Goal: Information Seeking & Learning: Learn about a topic

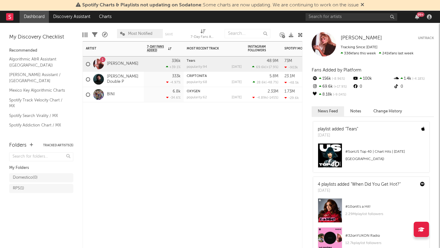
click at [222, 145] on div "Artist Notifications 7-Day Fans Added WoW % Change Most Recent Track Popularity…" at bounding box center [193, 144] width 220 height 207
click at [346, 18] on input "text" at bounding box center [352, 17] width 92 height 8
click at [334, 18] on input "text" at bounding box center [352, 17] width 92 height 8
click at [340, 19] on input "text" at bounding box center [352, 17] width 92 height 8
click at [253, 113] on div at bounding box center [263, 111] width 37 height 18
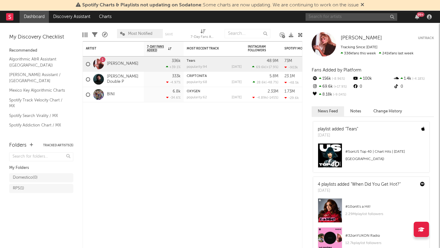
click at [352, 18] on input "text" at bounding box center [352, 17] width 92 height 8
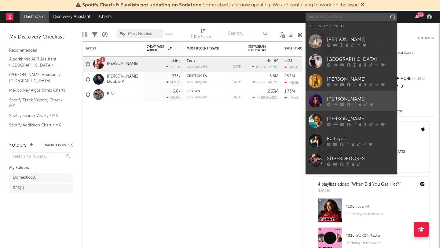
scroll to position [56, 0]
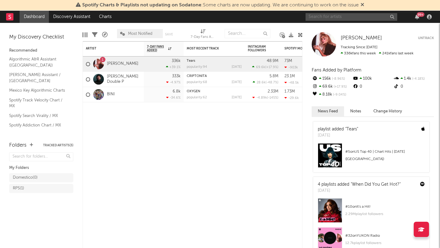
click at [318, 16] on input "text" at bounding box center [352, 17] width 92 height 8
type input "EMJAY"
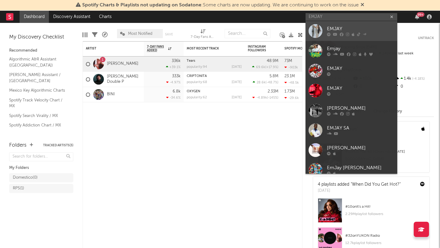
click at [341, 33] on icon at bounding box center [342, 35] width 4 height 4
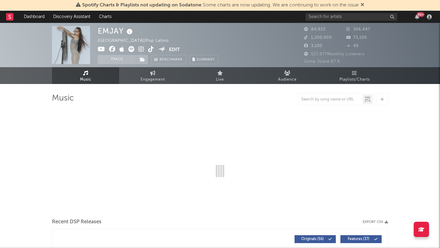
select select "6m"
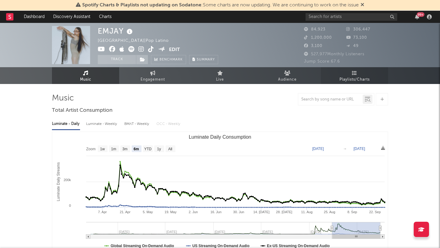
click at [347, 79] on span "Playlists/Charts" at bounding box center [355, 79] width 30 height 7
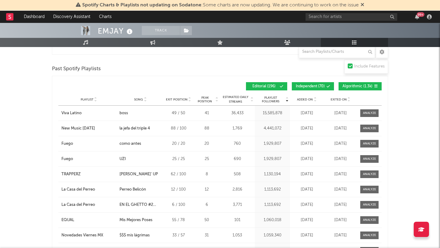
scroll to position [649, 0]
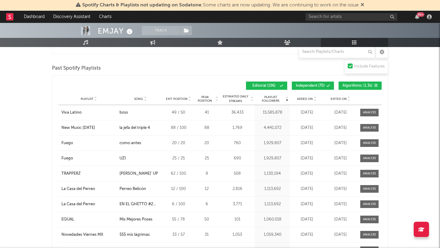
click at [321, 83] on button "Independent ( 70 )" at bounding box center [313, 86] width 42 height 8
click at [355, 84] on span "Algorithmic ( 1.3k )" at bounding box center [358, 86] width 30 height 4
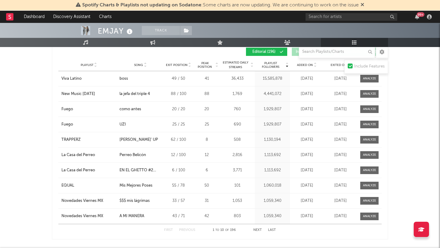
scroll to position [688, 0]
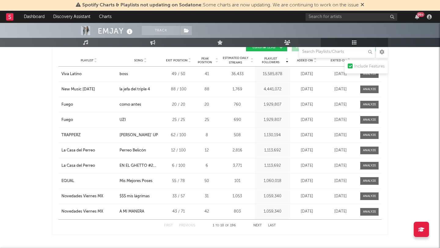
click at [258, 225] on button "Next" at bounding box center [257, 225] width 9 height 3
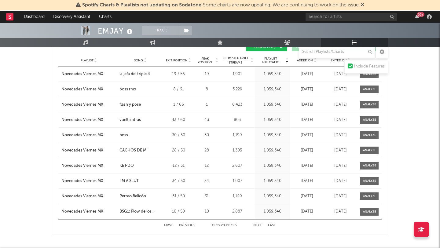
click at [258, 225] on button "Next" at bounding box center [257, 225] width 9 height 3
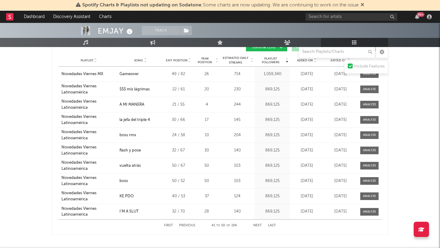
click at [260, 225] on button "Next" at bounding box center [257, 225] width 9 height 3
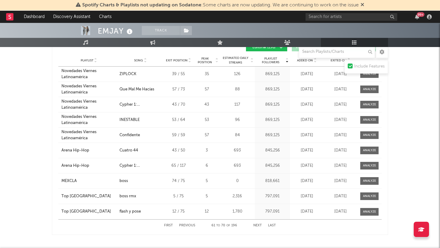
click at [260, 225] on button "Next" at bounding box center [257, 225] width 9 height 3
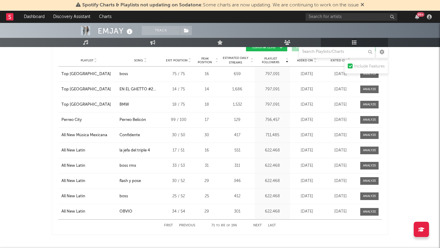
click at [260, 225] on button "Next" at bounding box center [257, 225] width 9 height 3
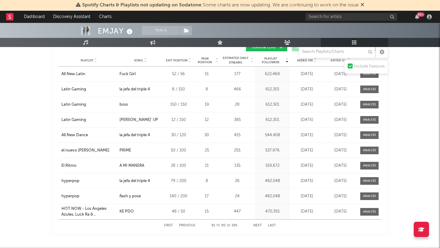
click at [169, 226] on button "First" at bounding box center [168, 225] width 9 height 3
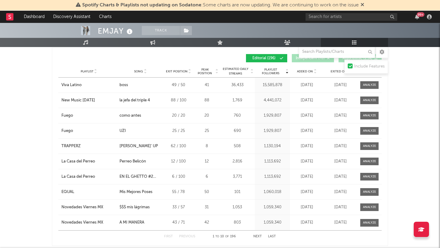
scroll to position [679, 0]
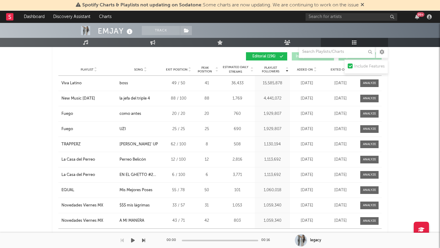
click at [260, 236] on div "00:00 00:16" at bounding box center [220, 240] width 107 height 15
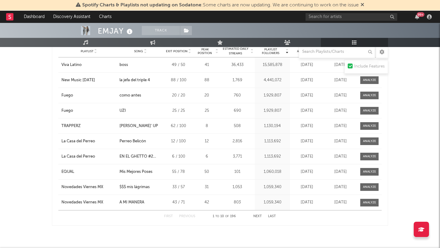
scroll to position [709, 0]
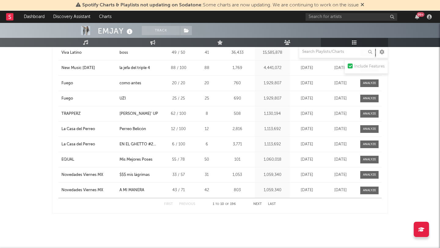
click at [259, 205] on button "Next" at bounding box center [257, 204] width 9 height 3
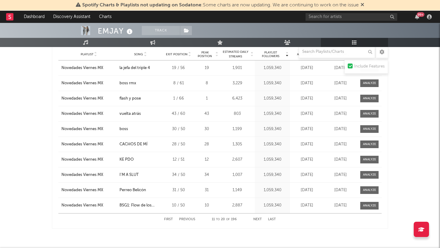
scroll to position [690, 0]
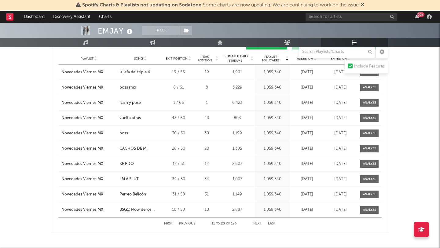
click at [256, 224] on button "Next" at bounding box center [257, 223] width 9 height 3
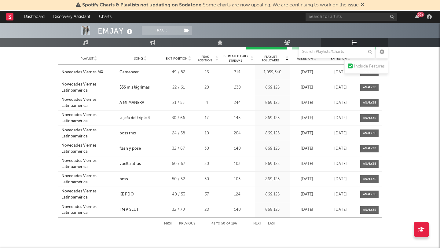
click at [260, 224] on button "Next" at bounding box center [257, 223] width 9 height 3
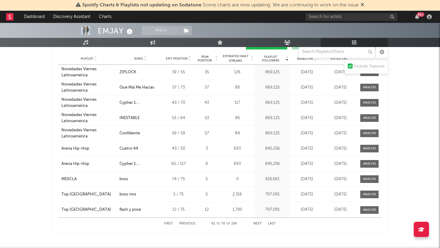
click at [260, 224] on button "Next" at bounding box center [257, 223] width 9 height 3
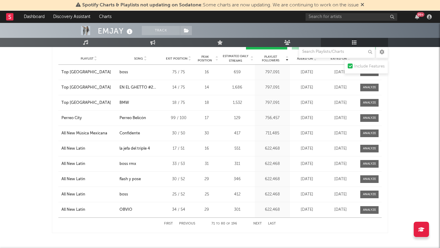
click at [257, 223] on button "Next" at bounding box center [257, 223] width 9 height 3
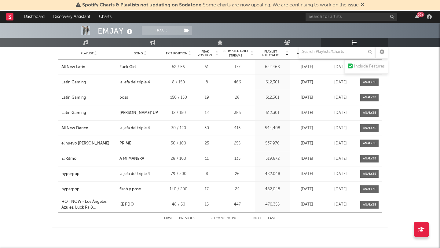
scroll to position [700, 0]
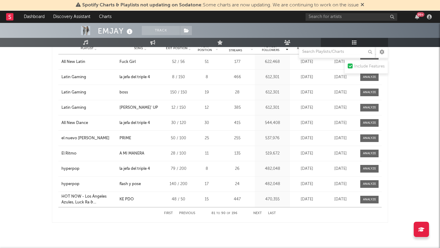
click at [257, 213] on button "Next" at bounding box center [257, 213] width 9 height 3
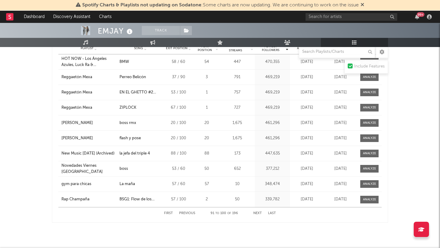
click at [257, 213] on button "Next" at bounding box center [257, 213] width 9 height 3
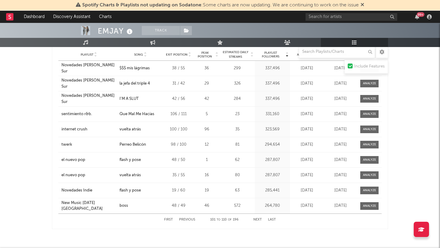
scroll to position [690, 0]
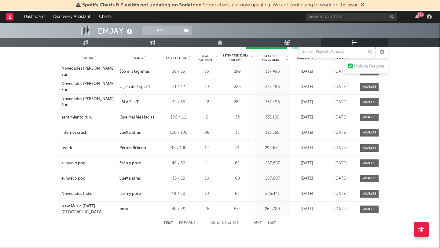
click at [257, 224] on button "Next" at bounding box center [257, 223] width 9 height 3
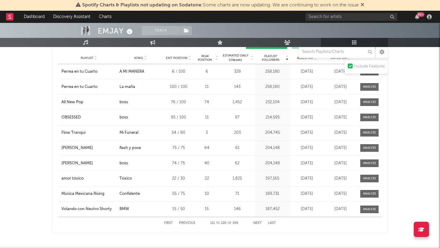
click at [257, 224] on button "Next" at bounding box center [257, 223] width 9 height 3
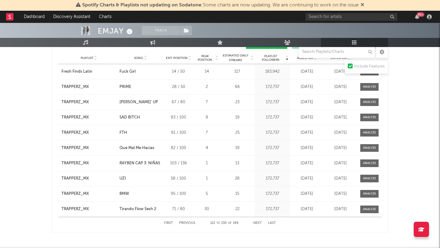
click at [257, 224] on button "Next" at bounding box center [257, 223] width 9 height 3
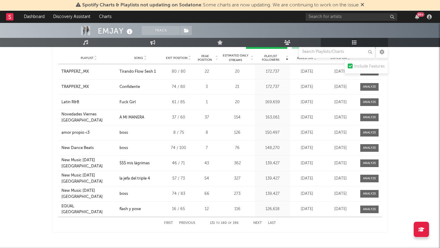
click at [186, 224] on button "Previous" at bounding box center [187, 223] width 16 height 3
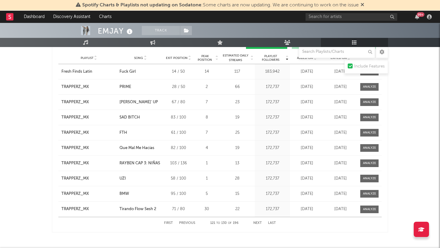
click at [186, 224] on button "Previous" at bounding box center [187, 223] width 16 height 3
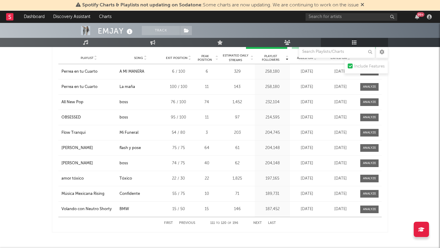
click at [186, 224] on button "Previous" at bounding box center [187, 223] width 16 height 3
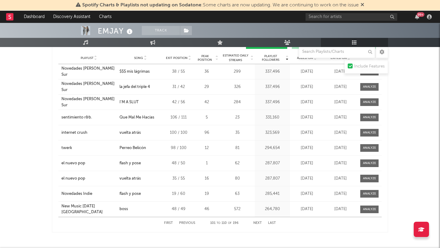
click at [261, 222] on button "Next" at bounding box center [257, 223] width 9 height 3
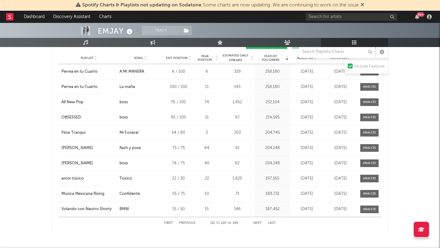
click at [260, 222] on button "Next" at bounding box center [257, 223] width 9 height 3
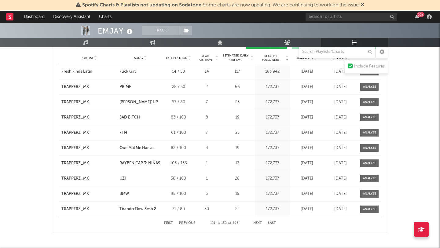
click at [260, 222] on button "Next" at bounding box center [257, 223] width 9 height 3
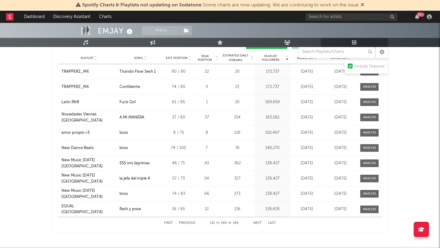
click at [259, 224] on button "Next" at bounding box center [257, 223] width 9 height 3
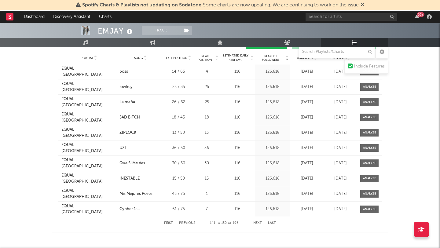
click at [259, 224] on button "Next" at bounding box center [257, 223] width 9 height 3
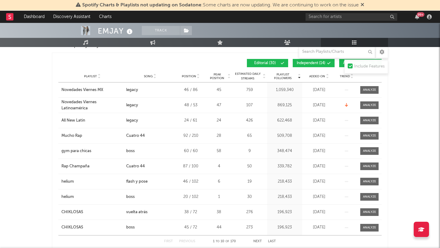
scroll to position [107, 0]
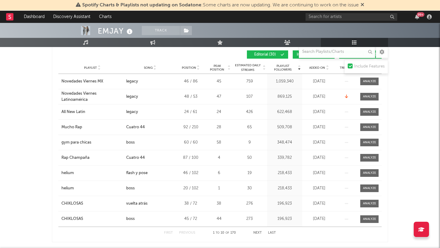
click at [257, 233] on button "Next" at bounding box center [257, 232] width 9 height 3
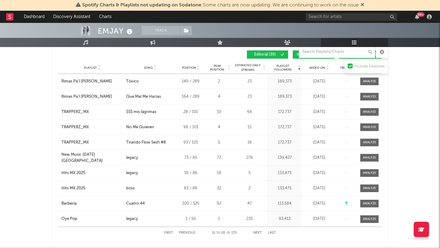
click at [257, 233] on button "Next" at bounding box center [257, 232] width 9 height 3
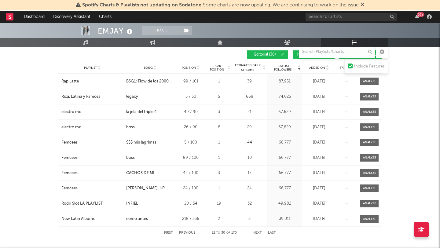
click at [257, 233] on button "Next" at bounding box center [257, 232] width 9 height 3
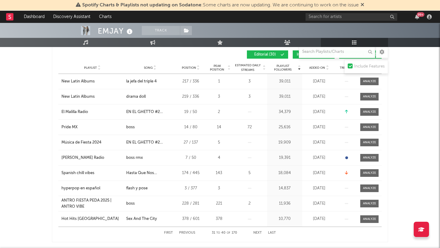
click at [257, 233] on button "Next" at bounding box center [257, 232] width 9 height 3
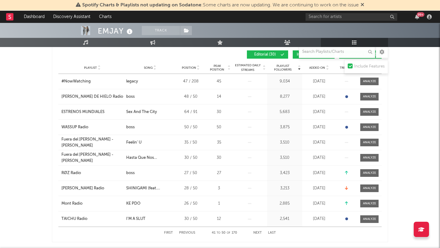
click at [169, 232] on button "First" at bounding box center [168, 232] width 9 height 3
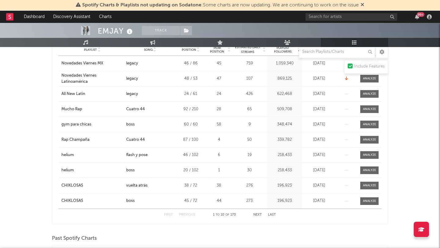
scroll to position [125, 0]
click at [258, 216] on button "Next" at bounding box center [257, 214] width 9 height 3
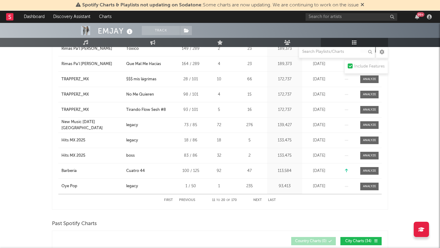
scroll to position [139, 0]
click at [257, 200] on button "Next" at bounding box center [257, 200] width 9 height 3
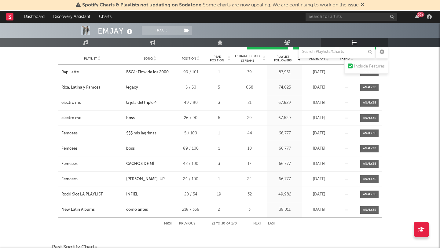
scroll to position [118, 0]
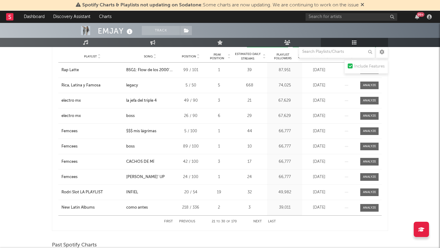
click at [259, 222] on button "Next" at bounding box center [257, 221] width 9 height 3
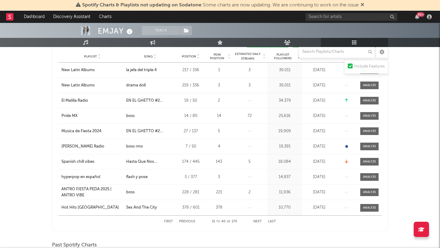
click at [259, 222] on button "Next" at bounding box center [257, 221] width 9 height 3
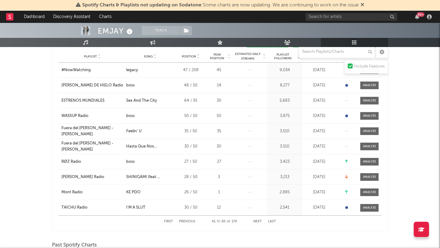
scroll to position [66, 0]
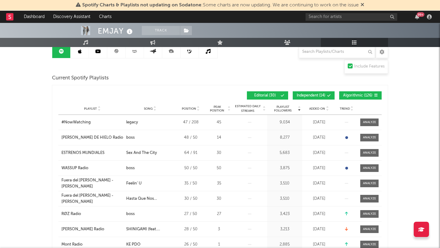
click at [309, 98] on button "Independent ( 14 )" at bounding box center [314, 95] width 42 height 8
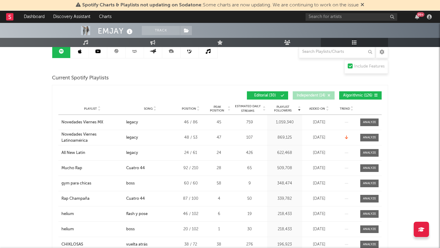
click at [354, 96] on span "Algorithmic ( 126 )" at bounding box center [357, 96] width 29 height 4
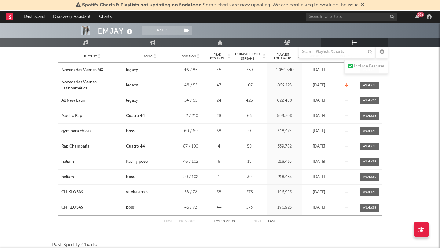
scroll to position [116, 0]
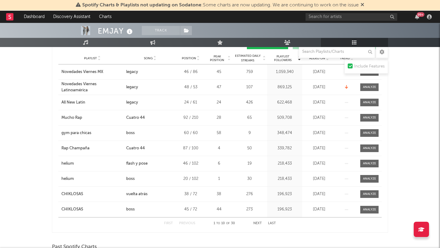
click at [260, 224] on button "Next" at bounding box center [257, 223] width 9 height 3
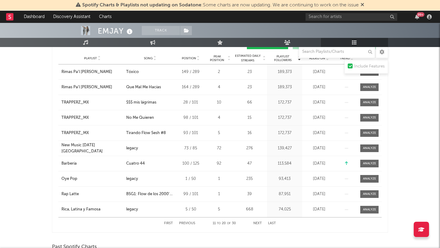
click at [260, 224] on button "Next" at bounding box center [257, 223] width 9 height 3
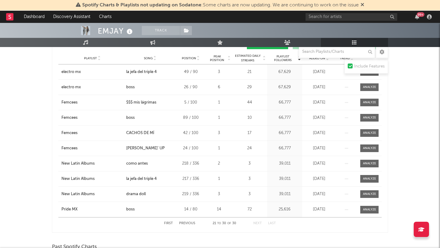
click at [260, 224] on button "Next" at bounding box center [257, 223] width 9 height 3
click at [169, 222] on button "First" at bounding box center [168, 223] width 9 height 3
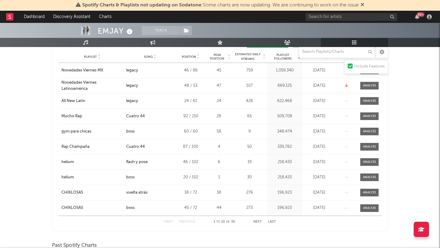
scroll to position [120, 0]
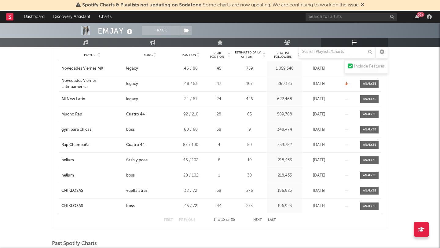
click at [258, 221] on button "Next" at bounding box center [257, 220] width 9 height 3
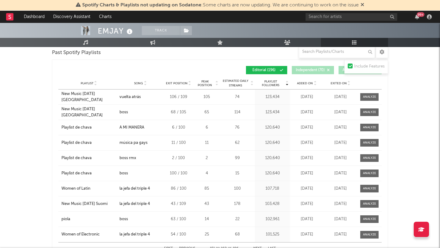
scroll to position [711, 0]
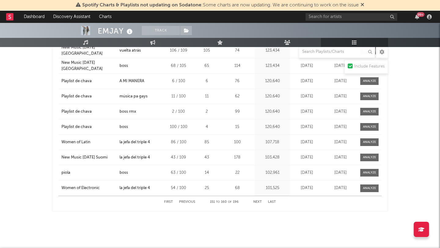
click at [167, 201] on button "First" at bounding box center [168, 202] width 9 height 3
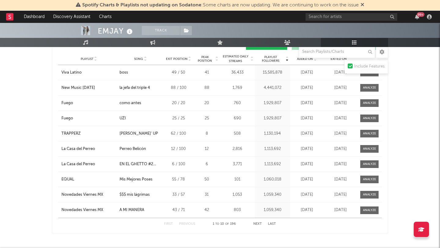
scroll to position [698, 0]
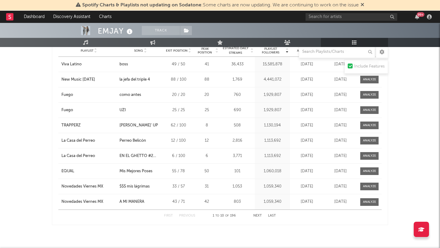
click at [256, 216] on button "Next" at bounding box center [257, 215] width 9 height 3
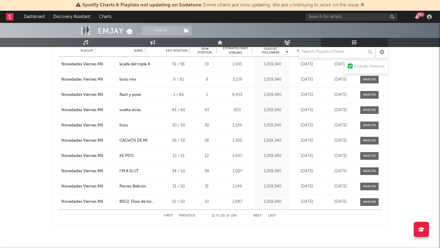
click at [259, 215] on button "Next" at bounding box center [257, 215] width 9 height 3
click at [259, 216] on button "Next" at bounding box center [257, 215] width 9 height 3
click at [257, 216] on button "Next" at bounding box center [257, 215] width 9 height 3
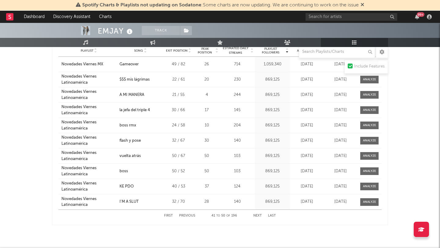
click at [259, 216] on button "Next" at bounding box center [257, 215] width 9 height 3
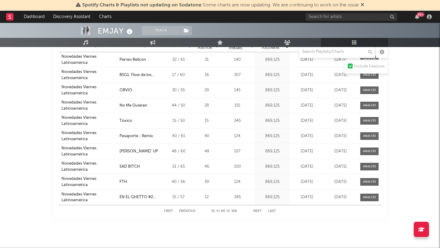
scroll to position [708, 0]
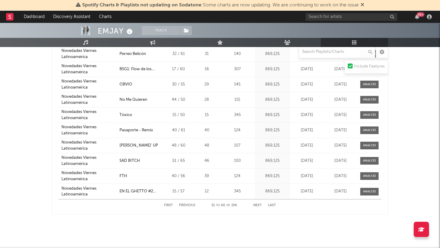
click at [259, 205] on button "Next" at bounding box center [257, 205] width 9 height 3
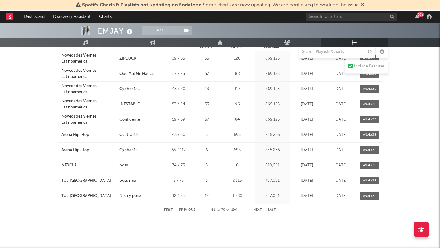
scroll to position [704, 0]
click at [258, 210] on button "Next" at bounding box center [257, 209] width 9 height 3
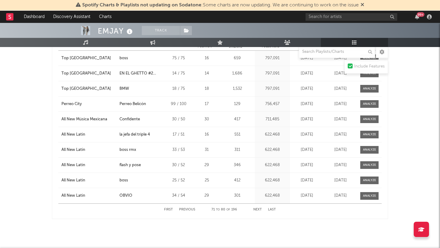
click at [258, 210] on button "Next" at bounding box center [257, 209] width 9 height 3
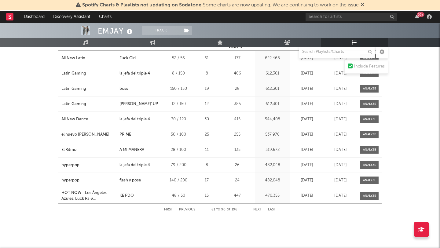
click at [258, 210] on button "Next" at bounding box center [257, 209] width 9 height 3
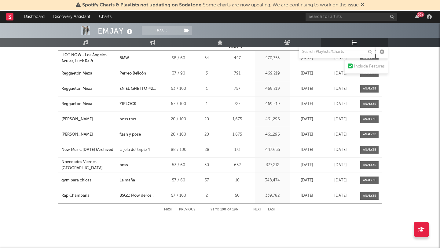
click at [258, 210] on button "Next" at bounding box center [257, 209] width 9 height 3
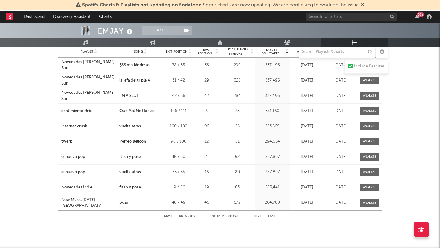
scroll to position [696, 0]
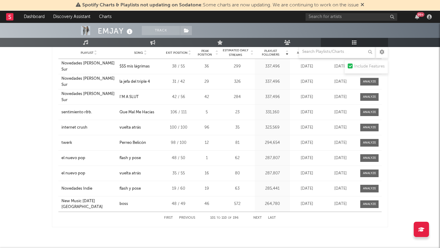
click at [257, 218] on button "Next" at bounding box center [257, 217] width 9 height 3
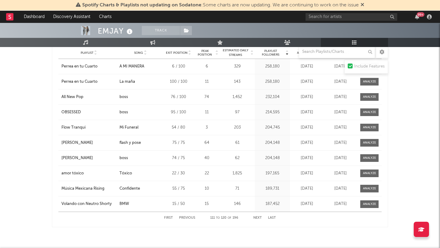
click at [257, 218] on button "Next" at bounding box center [257, 217] width 9 height 3
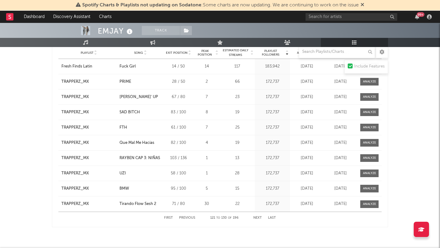
click at [257, 218] on button "Next" at bounding box center [257, 217] width 9 height 3
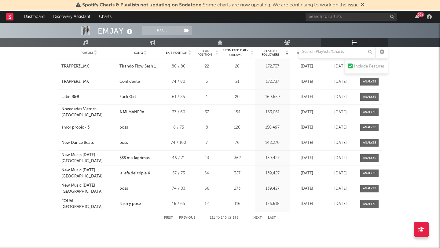
click at [260, 217] on button "Next" at bounding box center [257, 217] width 9 height 3
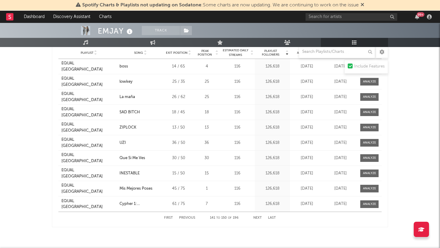
click at [260, 217] on button "Next" at bounding box center [257, 217] width 9 height 3
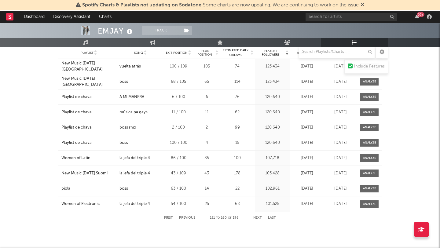
click at [260, 217] on button "Next" at bounding box center [257, 217] width 9 height 3
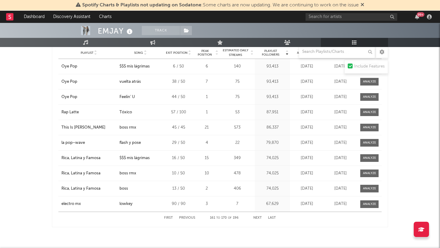
click at [258, 218] on button "Next" at bounding box center [257, 217] width 9 height 3
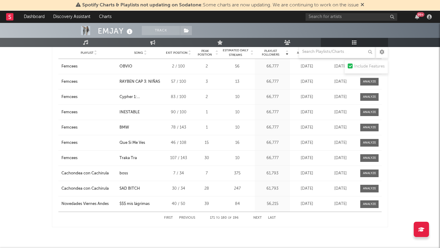
click at [258, 218] on button "Next" at bounding box center [257, 217] width 9 height 3
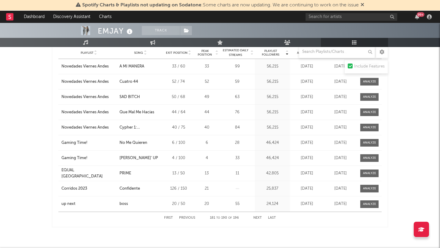
click at [258, 218] on button "Next" at bounding box center [257, 217] width 9 height 3
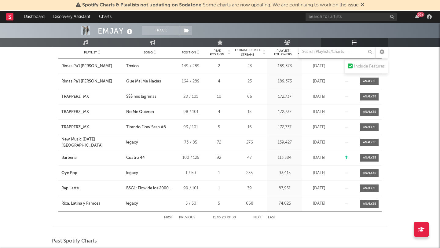
scroll to position [132, 0]
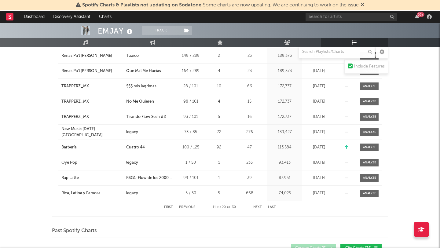
click at [169, 209] on div "First Previous 11 to 20 of 30 Next Last" at bounding box center [220, 207] width 112 height 12
click at [169, 205] on div "First Previous 11 to 20 of 30 Next Last" at bounding box center [220, 207] width 112 height 12
click at [171, 209] on button "First" at bounding box center [168, 207] width 9 height 3
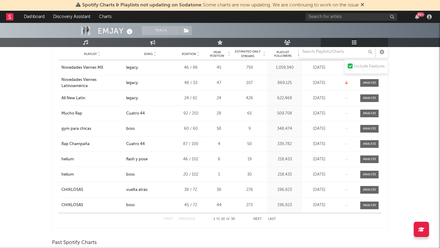
scroll to position [125, 0]
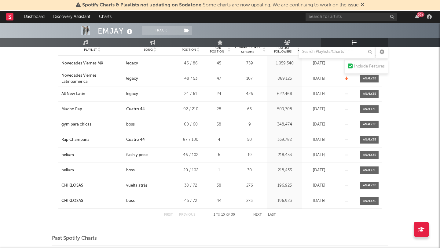
click at [257, 215] on button "Next" at bounding box center [257, 214] width 9 height 3
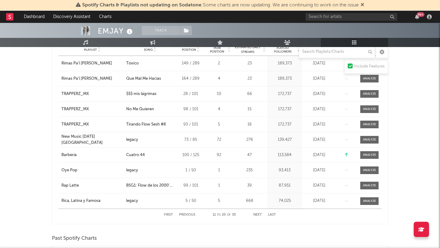
click at [257, 215] on button "Next" at bounding box center [257, 214] width 9 height 3
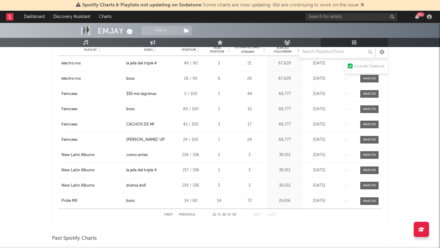
click at [257, 215] on button "Next" at bounding box center [257, 214] width 9 height 3
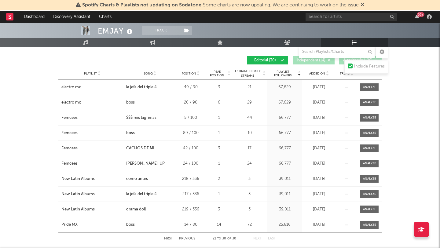
scroll to position [109, 0]
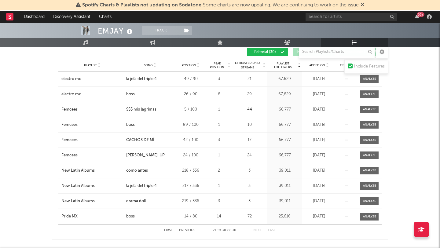
click at [166, 231] on button "First" at bounding box center [168, 230] width 9 height 3
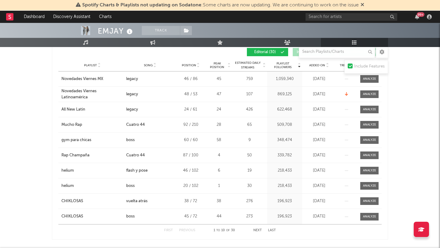
click at [257, 231] on button "Next" at bounding box center [257, 230] width 9 height 3
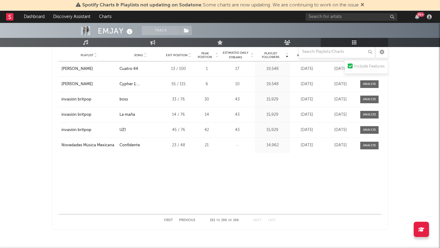
scroll to position [702, 0]
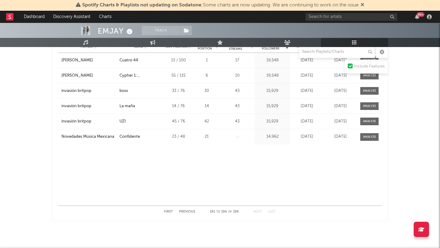
click at [170, 211] on button "First" at bounding box center [168, 211] width 9 height 3
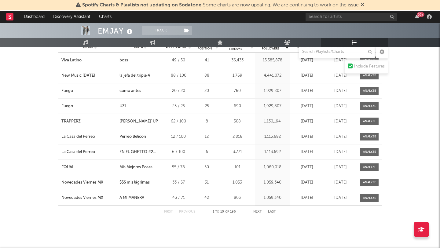
click at [255, 212] on button "Next" at bounding box center [257, 211] width 9 height 3
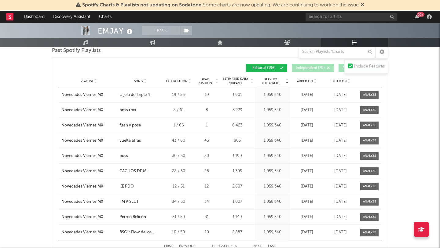
scroll to position [682, 0]
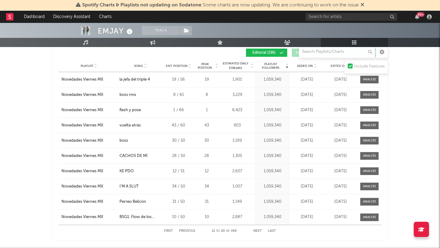
click at [167, 233] on button "First" at bounding box center [168, 231] width 9 height 3
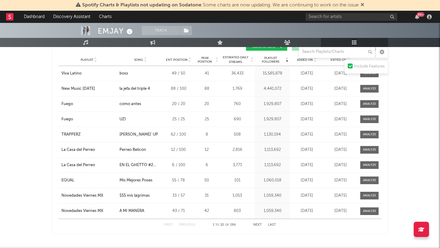
scroll to position [689, 0]
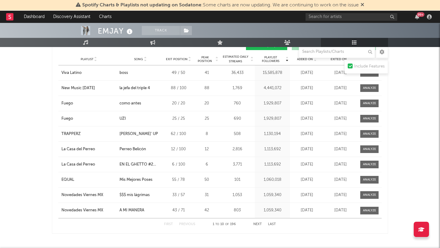
click at [256, 225] on button "Next" at bounding box center [257, 224] width 9 height 3
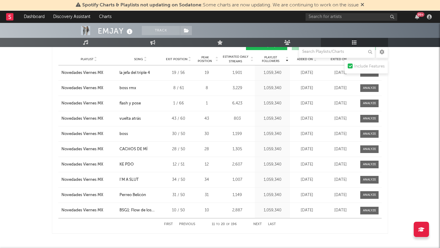
click at [259, 225] on button "Next" at bounding box center [257, 224] width 9 height 3
click at [260, 225] on button "Next" at bounding box center [257, 224] width 9 height 3
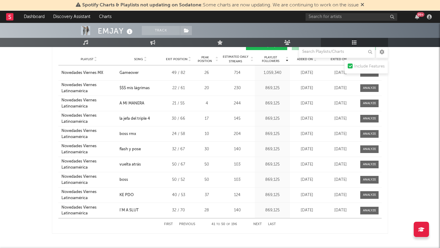
click at [259, 224] on button "Next" at bounding box center [257, 224] width 9 height 3
click at [259, 223] on button "Next" at bounding box center [257, 224] width 9 height 3
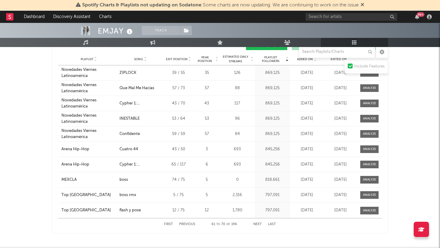
click at [259, 223] on button "Next" at bounding box center [257, 224] width 9 height 3
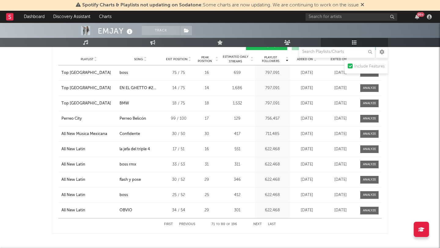
click at [259, 224] on button "Next" at bounding box center [257, 224] width 9 height 3
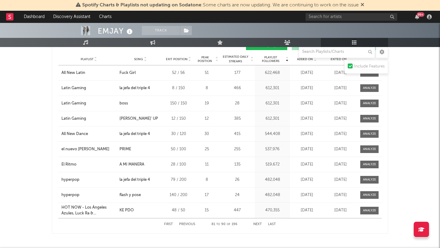
scroll to position [689, 0]
click at [256, 224] on button "Next" at bounding box center [257, 224] width 9 height 3
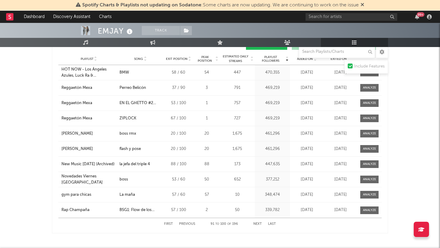
click at [256, 224] on button "Next" at bounding box center [257, 224] width 9 height 3
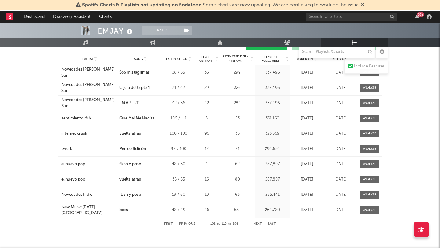
click at [256, 224] on button "Next" at bounding box center [257, 224] width 9 height 3
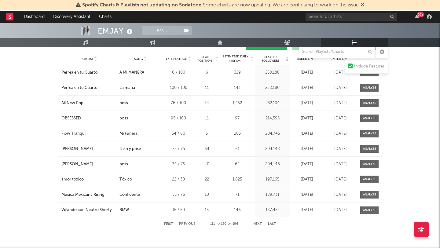
click at [260, 223] on button "Next" at bounding box center [257, 224] width 9 height 3
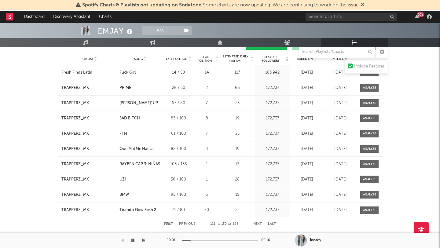
click at [134, 240] on icon "button" at bounding box center [132, 240] width 3 height 5
click at [259, 224] on button "Next" at bounding box center [257, 224] width 9 height 3
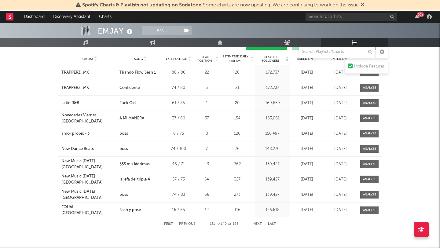
click at [256, 223] on button "Next" at bounding box center [257, 224] width 9 height 3
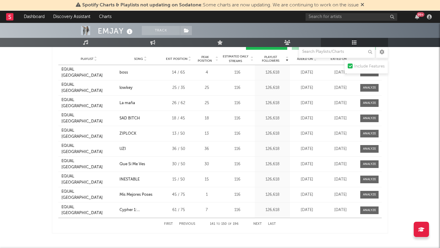
click at [256, 223] on button "Next" at bounding box center [257, 224] width 9 height 3
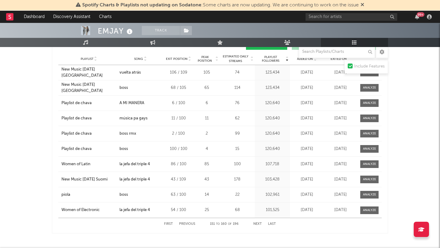
click at [256, 223] on button "Next" at bounding box center [257, 224] width 9 height 3
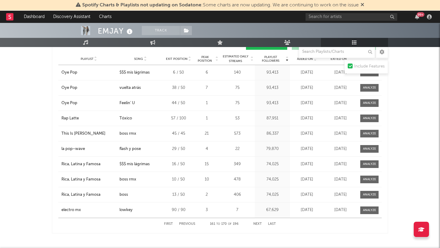
click at [256, 223] on button "Next" at bounding box center [257, 224] width 9 height 3
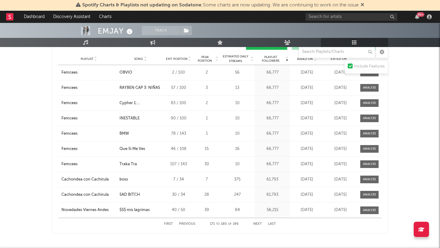
click at [256, 223] on button "Next" at bounding box center [257, 224] width 9 height 3
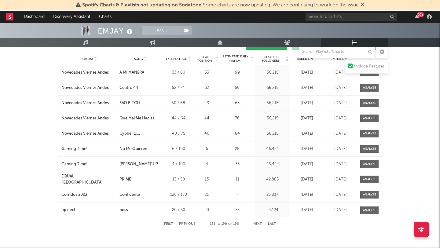
click at [256, 223] on button "Next" at bounding box center [257, 224] width 9 height 3
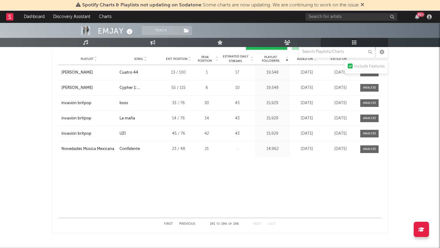
click at [168, 223] on button "First" at bounding box center [168, 224] width 9 height 3
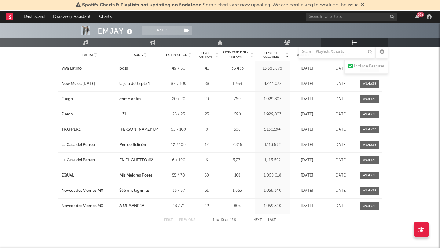
scroll to position [694, 0]
click at [258, 220] on button "Next" at bounding box center [257, 219] width 9 height 3
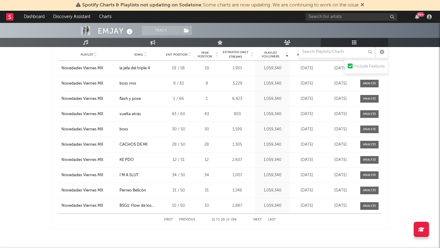
click at [258, 220] on button "Next" at bounding box center [257, 219] width 9 height 3
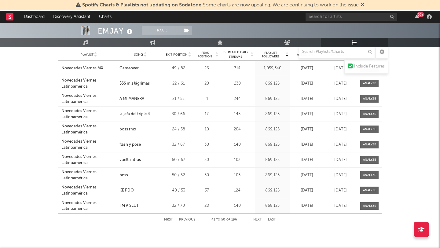
click at [258, 220] on button "Next" at bounding box center [257, 219] width 9 height 3
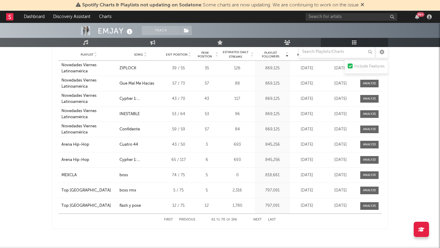
click at [258, 220] on button "Next" at bounding box center [257, 219] width 9 height 3
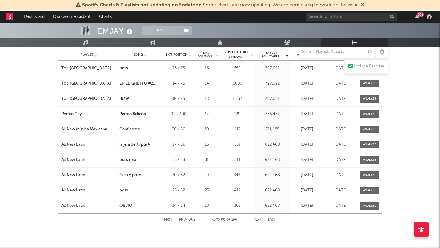
click at [258, 220] on button "Next" at bounding box center [257, 219] width 9 height 3
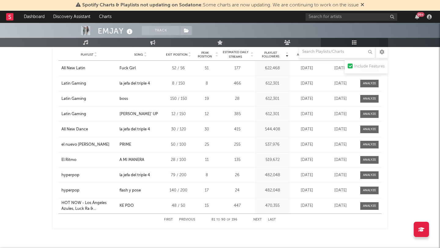
click at [258, 220] on button "Next" at bounding box center [257, 219] width 9 height 3
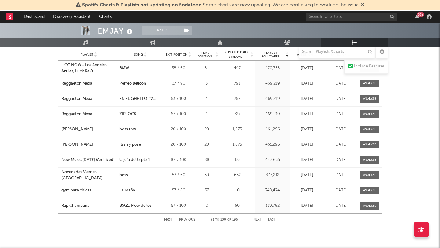
click at [258, 220] on button "Next" at bounding box center [257, 219] width 9 height 3
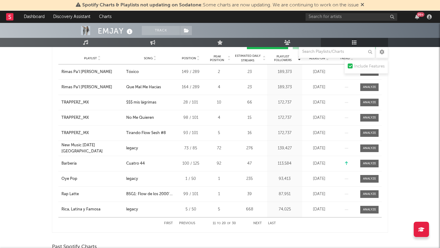
scroll to position [120, 0]
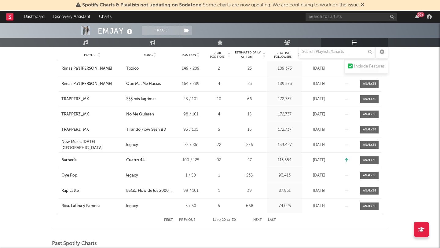
click at [169, 219] on button "First" at bounding box center [168, 220] width 9 height 3
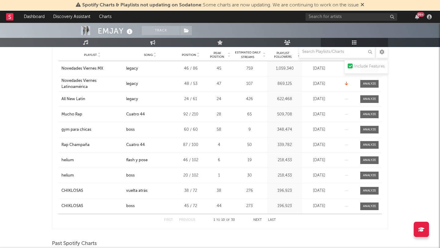
click at [259, 221] on button "Next" at bounding box center [257, 220] width 9 height 3
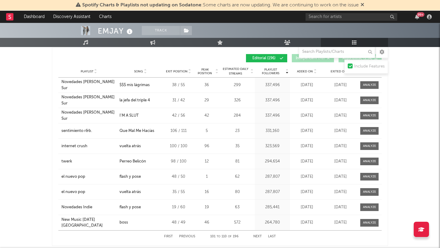
scroll to position [679, 0]
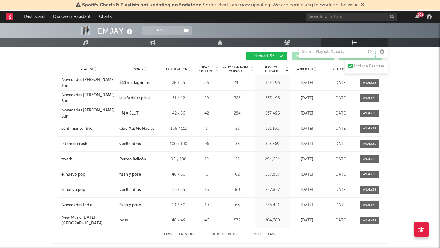
click at [169, 233] on button "First" at bounding box center [168, 234] width 9 height 3
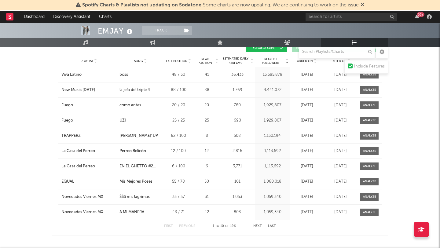
scroll to position [694, 0]
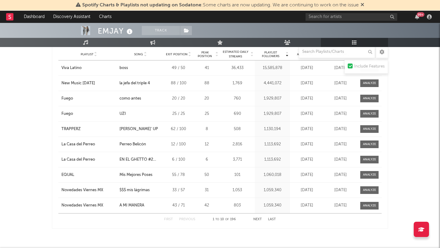
click at [256, 220] on button "Next" at bounding box center [257, 219] width 9 height 3
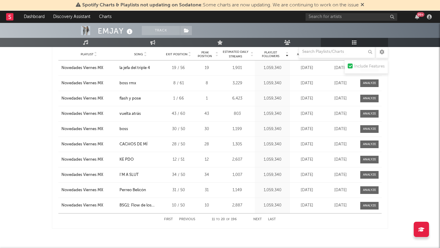
click at [256, 220] on button "Next" at bounding box center [257, 219] width 9 height 3
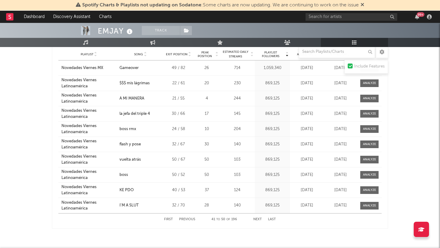
click at [256, 220] on button "Next" at bounding box center [257, 219] width 9 height 3
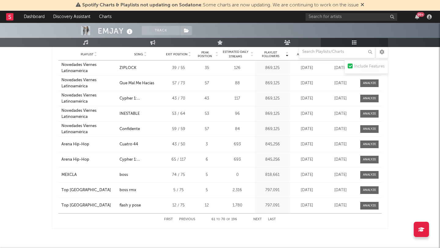
click at [256, 220] on button "Next" at bounding box center [257, 219] width 9 height 3
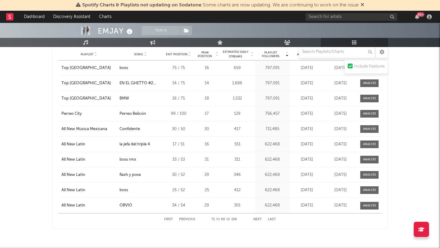
click at [256, 220] on button "Next" at bounding box center [257, 219] width 9 height 3
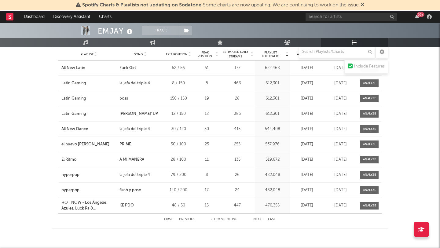
click at [256, 220] on button "Next" at bounding box center [257, 219] width 9 height 3
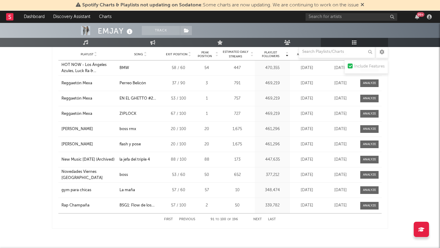
click at [256, 220] on button "Next" at bounding box center [257, 219] width 9 height 3
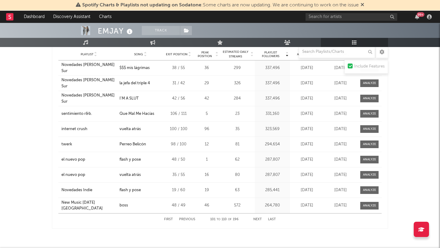
click at [256, 220] on button "Next" at bounding box center [257, 219] width 9 height 3
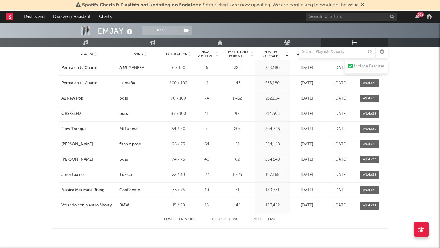
click at [256, 220] on button "Next" at bounding box center [257, 219] width 9 height 3
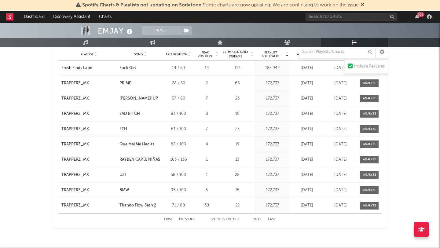
click at [256, 220] on button "Next" at bounding box center [257, 219] width 9 height 3
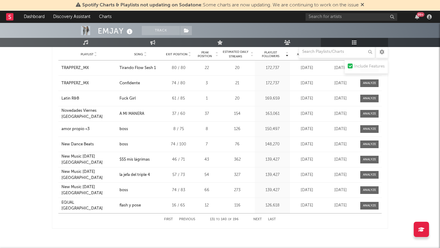
click at [170, 219] on button "First" at bounding box center [168, 219] width 9 height 3
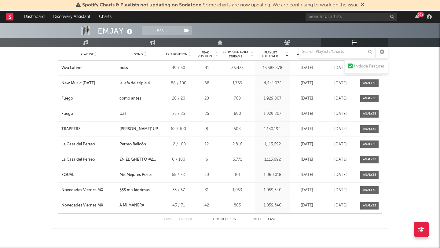
click at [256, 220] on button "Next" at bounding box center [257, 219] width 9 height 3
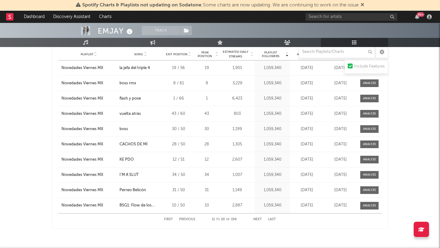
click at [256, 220] on button "Next" at bounding box center [257, 219] width 9 height 3
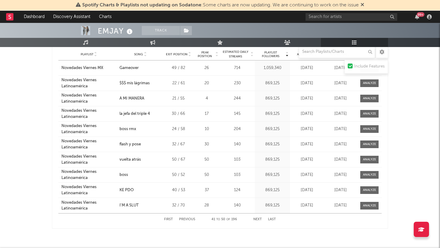
click at [256, 220] on button "Next" at bounding box center [257, 219] width 9 height 3
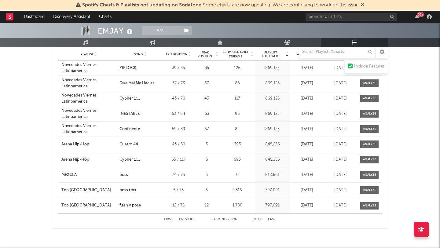
click at [256, 220] on button "Next" at bounding box center [257, 219] width 9 height 3
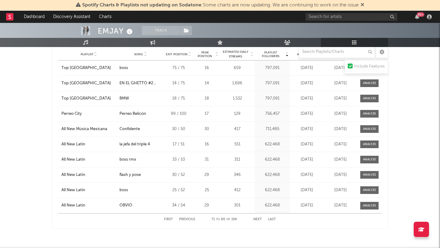
click at [256, 220] on button "Next" at bounding box center [257, 219] width 9 height 3
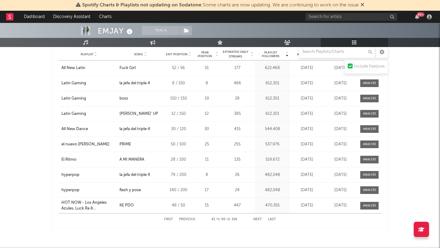
click at [256, 220] on button "Next" at bounding box center [257, 219] width 9 height 3
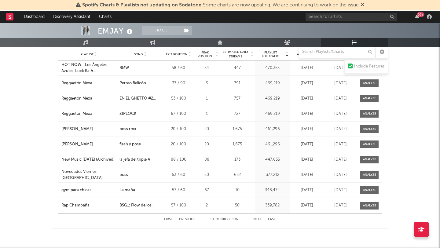
click at [256, 220] on button "Next" at bounding box center [257, 219] width 9 height 3
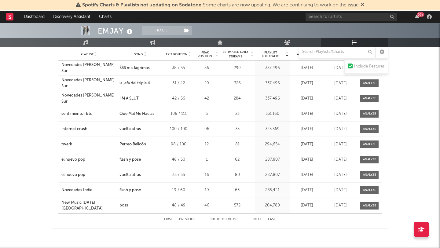
click at [256, 220] on button "Next" at bounding box center [257, 219] width 9 height 3
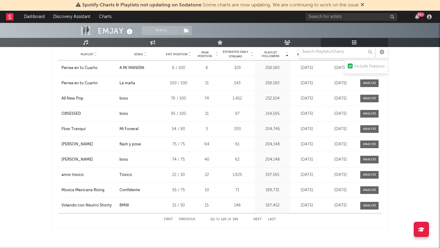
click at [256, 220] on button "Next" at bounding box center [257, 219] width 9 height 3
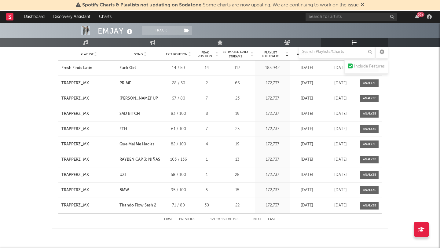
click at [256, 220] on button "Next" at bounding box center [257, 219] width 9 height 3
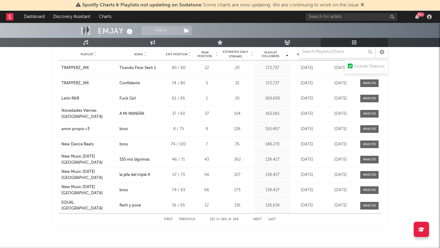
click at [256, 220] on button "Next" at bounding box center [257, 219] width 9 height 3
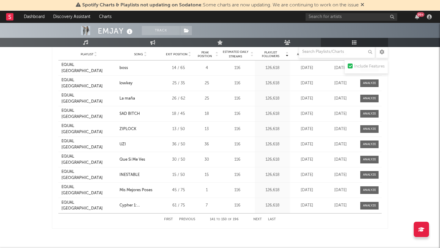
click at [256, 220] on button "Next" at bounding box center [257, 219] width 9 height 3
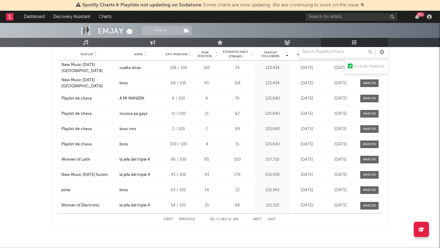
click at [256, 220] on button "Next" at bounding box center [257, 219] width 9 height 3
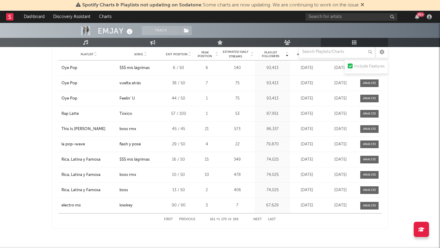
click at [168, 218] on button "First" at bounding box center [168, 219] width 9 height 3
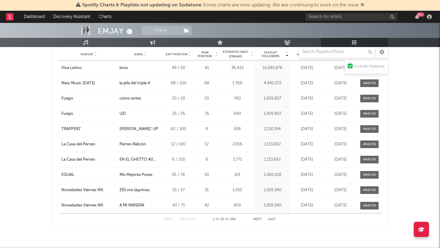
click at [258, 219] on button "Next" at bounding box center [257, 219] width 9 height 3
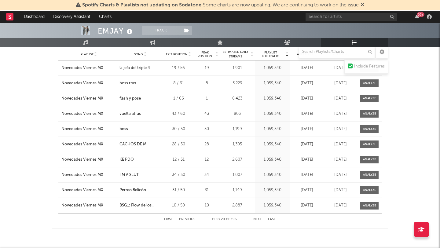
click at [258, 219] on button "Next" at bounding box center [257, 219] width 9 height 3
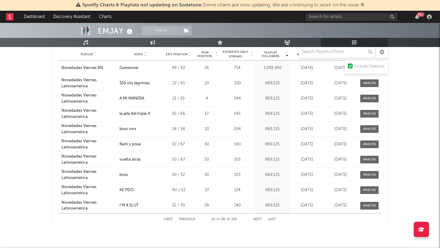
click at [258, 219] on button "Next" at bounding box center [257, 219] width 9 height 3
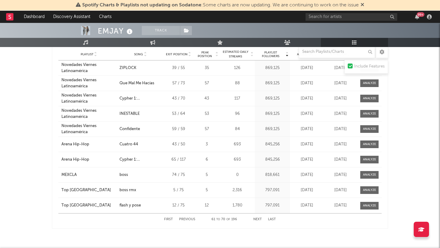
click at [258, 219] on button "Next" at bounding box center [257, 219] width 9 height 3
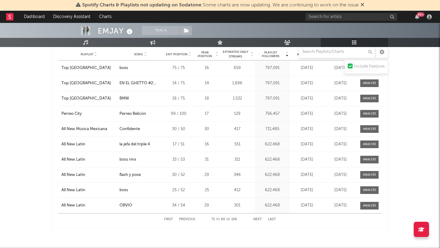
click at [258, 219] on button "Next" at bounding box center [257, 219] width 9 height 3
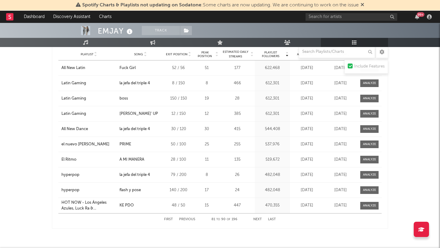
click at [258, 219] on button "Next" at bounding box center [257, 219] width 9 height 3
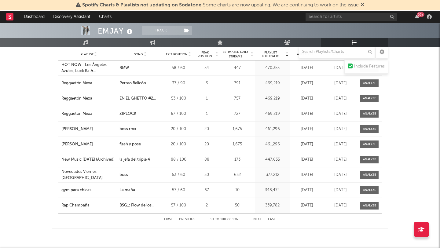
click at [258, 219] on button "Next" at bounding box center [257, 219] width 9 height 3
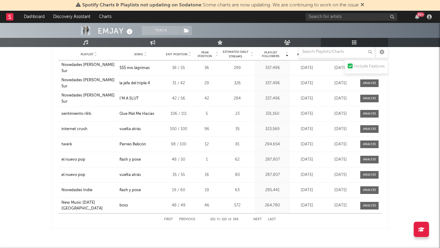
click at [170, 220] on button "First" at bounding box center [168, 219] width 9 height 3
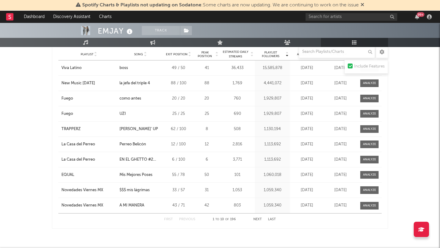
click at [257, 220] on button "Next" at bounding box center [257, 219] width 9 height 3
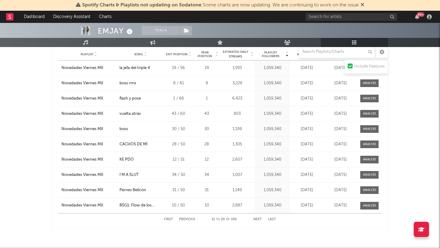
click at [257, 220] on button "Next" at bounding box center [257, 219] width 9 height 3
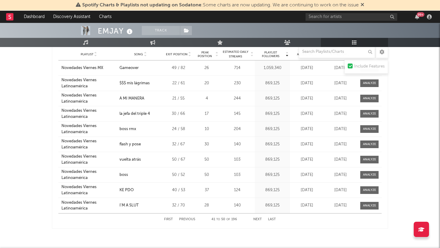
click at [257, 220] on button "Next" at bounding box center [257, 219] width 9 height 3
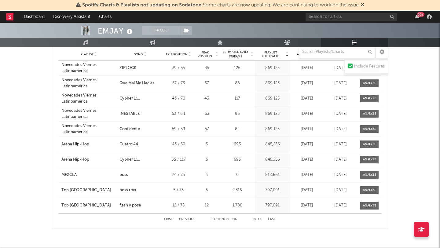
click at [257, 220] on button "Next" at bounding box center [257, 219] width 9 height 3
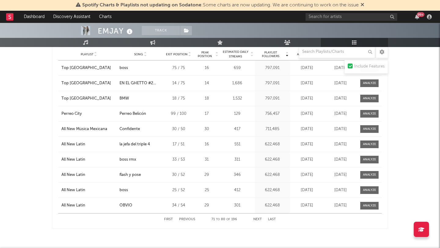
click at [257, 220] on button "Next" at bounding box center [257, 219] width 9 height 3
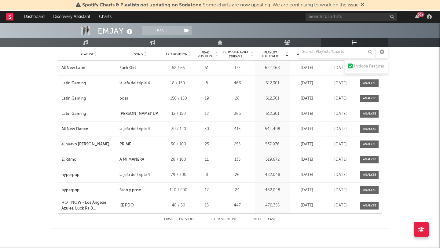
click at [257, 220] on button "Next" at bounding box center [257, 219] width 9 height 3
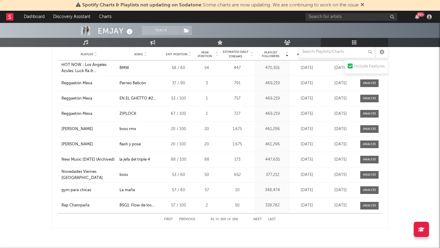
click at [257, 220] on button "Next" at bounding box center [257, 219] width 9 height 3
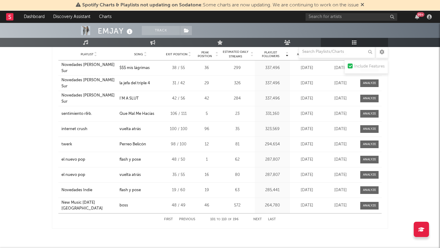
click at [257, 220] on button "Next" at bounding box center [257, 219] width 9 height 3
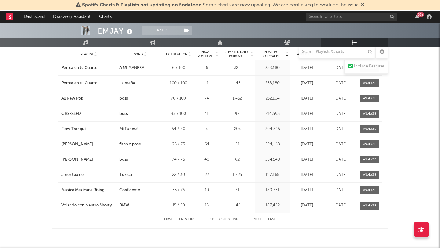
click at [257, 220] on button "Next" at bounding box center [257, 219] width 9 height 3
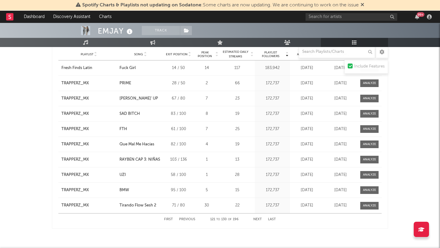
click at [257, 220] on button "Next" at bounding box center [257, 219] width 9 height 3
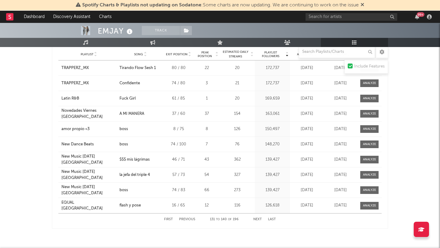
click at [257, 220] on button "Next" at bounding box center [257, 219] width 9 height 3
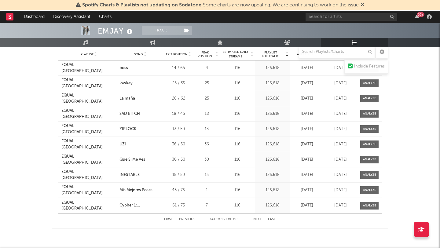
click at [257, 220] on button "Next" at bounding box center [257, 219] width 9 height 3
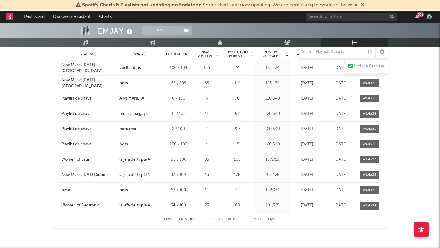
click at [257, 220] on button "Next" at bounding box center [257, 219] width 9 height 3
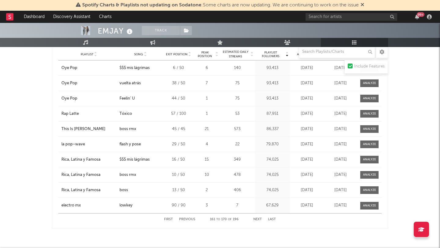
click at [257, 220] on button "Next" at bounding box center [257, 219] width 9 height 3
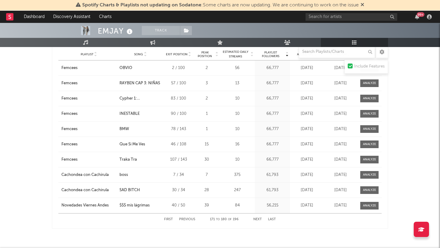
click at [257, 220] on button "Next" at bounding box center [257, 219] width 9 height 3
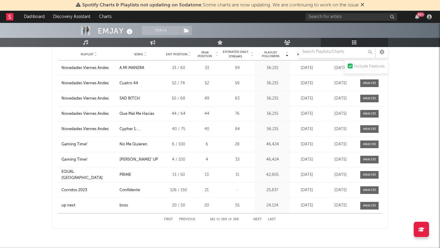
click at [257, 220] on button "Next" at bounding box center [257, 219] width 9 height 3
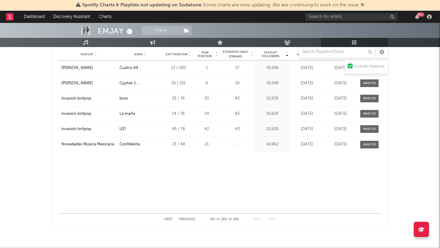
click at [171, 220] on button "First" at bounding box center [168, 219] width 9 height 3
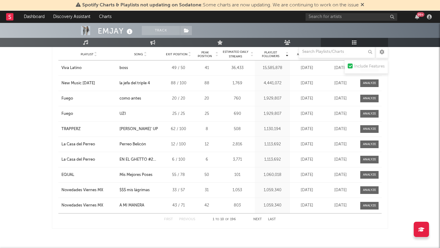
click at [256, 221] on button "Next" at bounding box center [257, 219] width 9 height 3
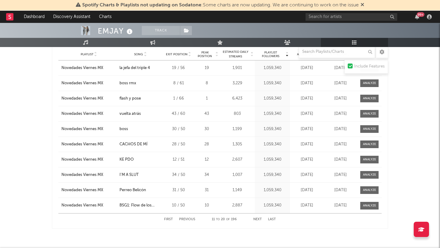
click at [256, 221] on button "Next" at bounding box center [257, 219] width 9 height 3
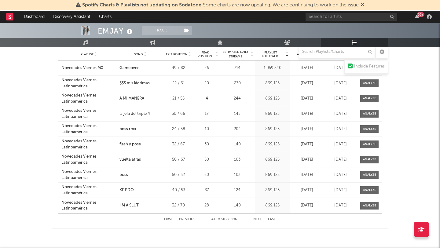
click at [258, 219] on button "Next" at bounding box center [257, 219] width 9 height 3
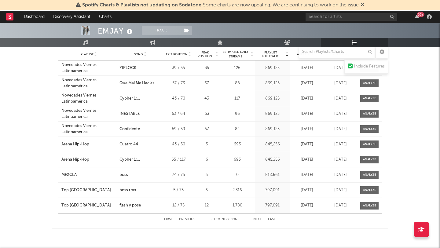
click at [258, 219] on button "Next" at bounding box center [257, 219] width 9 height 3
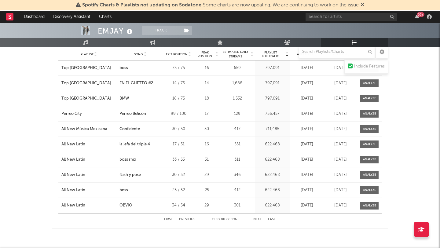
click at [258, 219] on button "Next" at bounding box center [257, 219] width 9 height 3
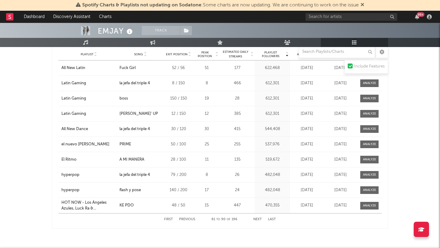
click at [258, 219] on button "Next" at bounding box center [257, 219] width 9 height 3
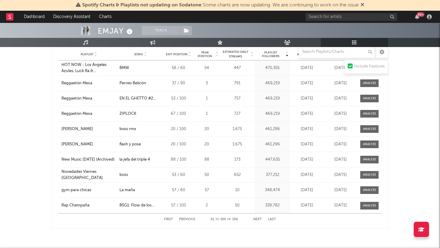
click at [258, 219] on button "Next" at bounding box center [257, 219] width 9 height 3
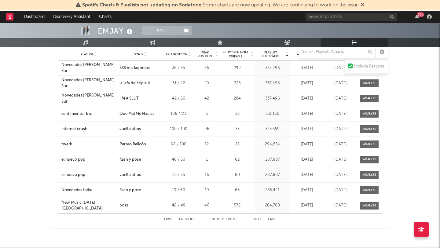
click at [258, 219] on button "Next" at bounding box center [257, 219] width 9 height 3
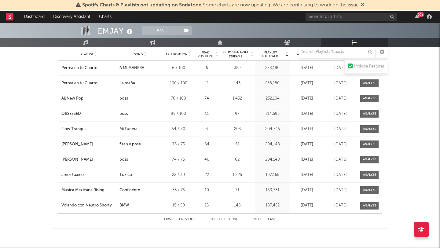
click at [258, 219] on button "Next" at bounding box center [257, 219] width 9 height 3
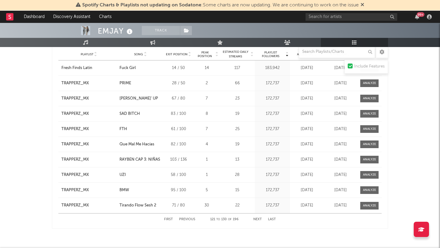
click at [258, 219] on button "Next" at bounding box center [257, 219] width 9 height 3
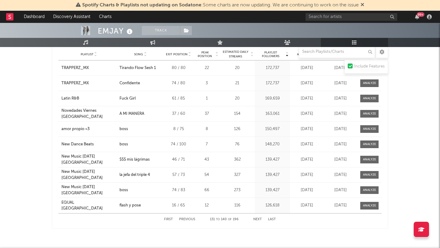
click at [258, 219] on button "Next" at bounding box center [257, 219] width 9 height 3
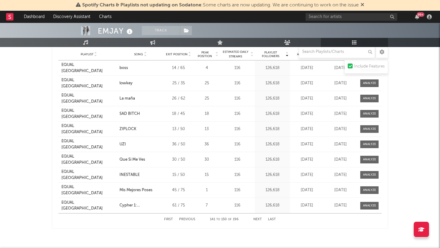
click at [258, 219] on button "Next" at bounding box center [257, 219] width 9 height 3
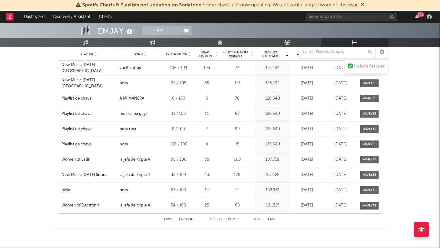
click at [258, 219] on button "Next" at bounding box center [257, 219] width 9 height 3
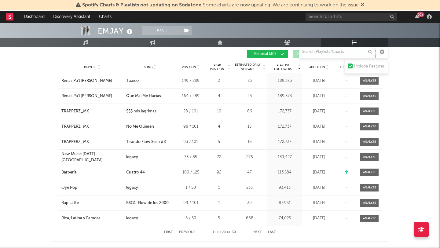
scroll to position [110, 0]
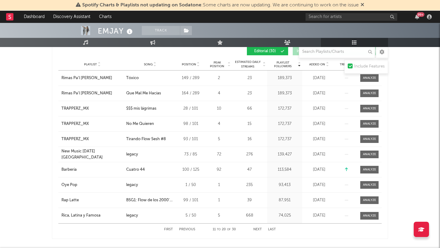
click at [166, 230] on button "First" at bounding box center [168, 229] width 9 height 3
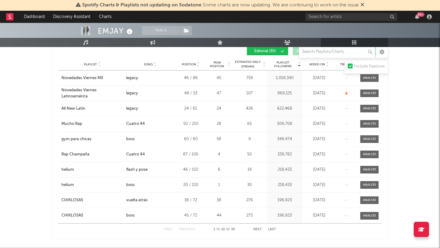
click at [259, 231] on button "Next" at bounding box center [257, 229] width 9 height 3
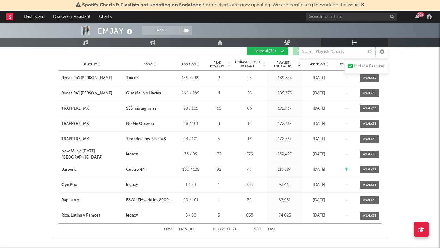
click at [169, 230] on button "First" at bounding box center [168, 229] width 9 height 3
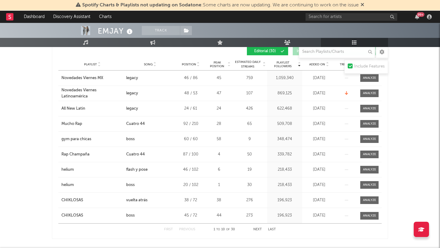
click at [257, 229] on button "Next" at bounding box center [257, 229] width 9 height 3
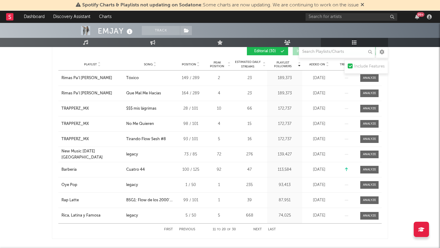
click at [257, 230] on button "Next" at bounding box center [257, 229] width 9 height 3
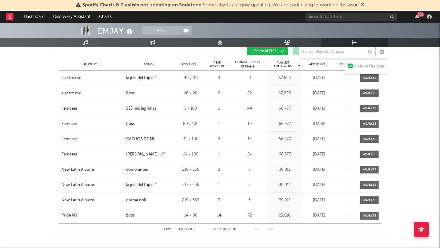
click at [257, 230] on button "Next" at bounding box center [257, 229] width 9 height 3
click at [170, 228] on button "First" at bounding box center [168, 229] width 9 height 3
